Goal: Transaction & Acquisition: Purchase product/service

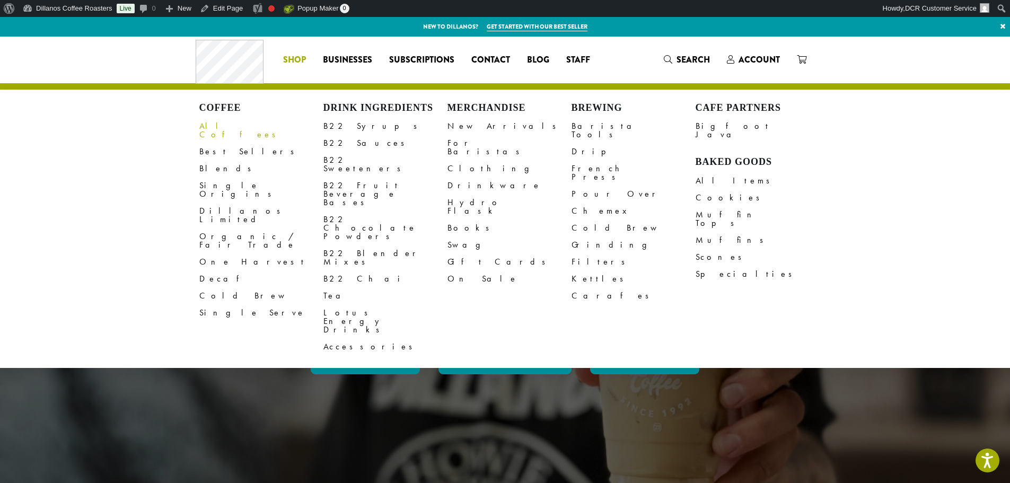
click at [221, 126] on link "All Coffees" at bounding box center [261, 130] width 124 height 25
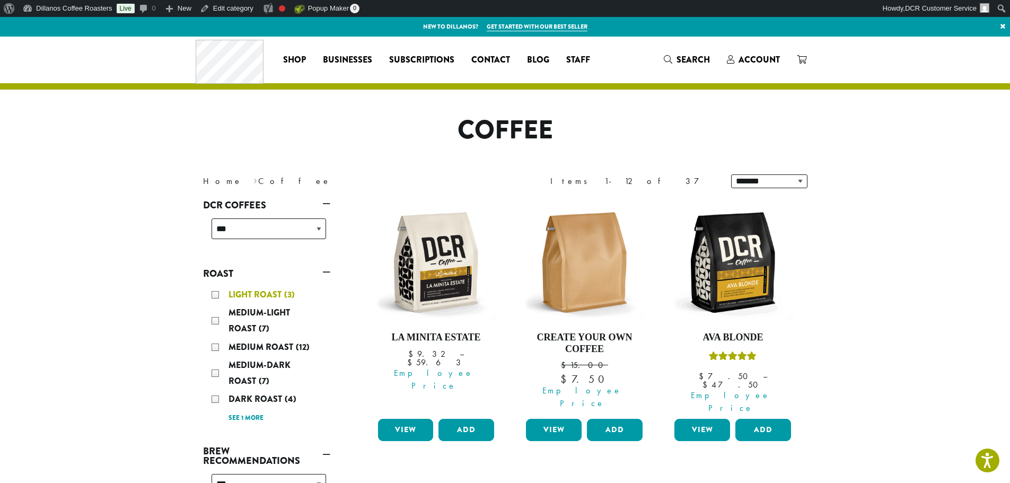
click at [248, 291] on span "Light Roast" at bounding box center [257, 294] width 56 height 12
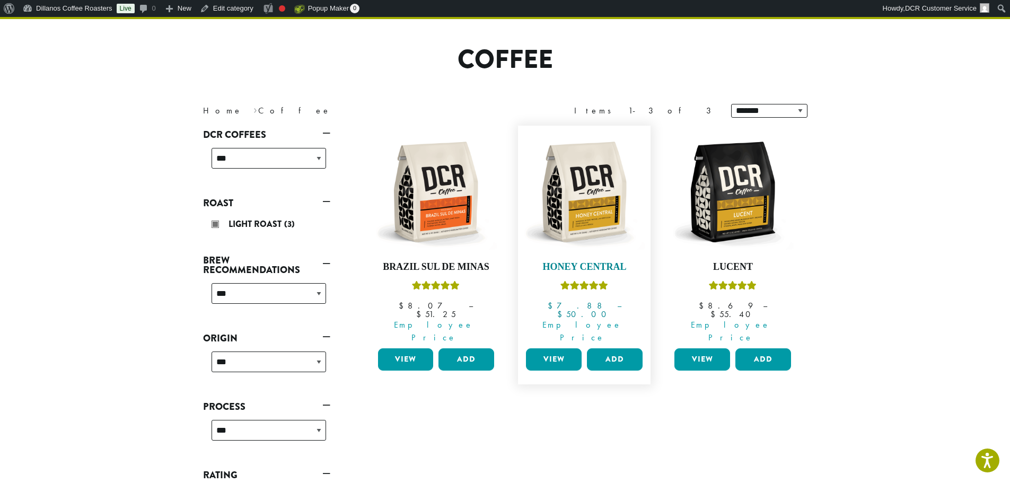
scroll to position [82, 0]
